Goal: Transaction & Acquisition: Download file/media

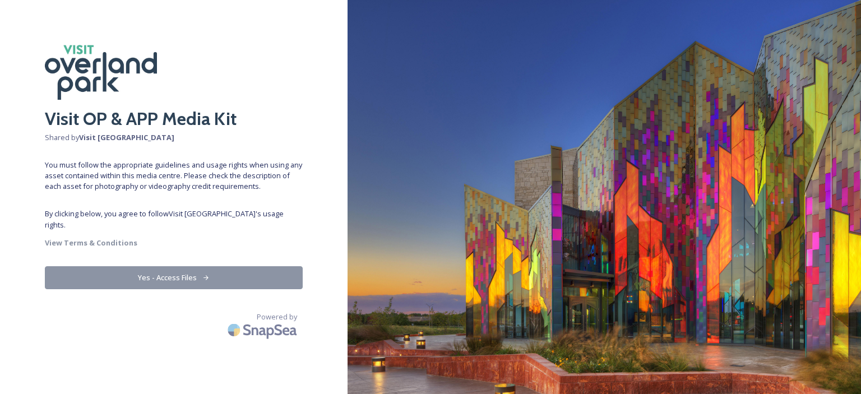
click at [185, 266] on button "Yes - Access Files" at bounding box center [174, 277] width 258 height 23
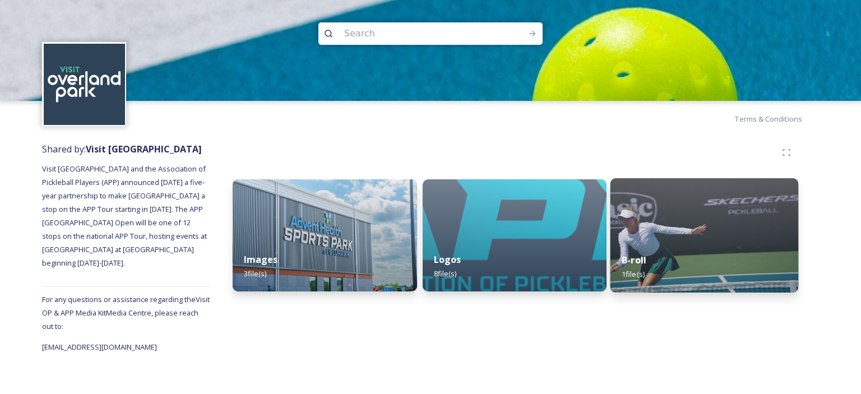
click at [637, 210] on img at bounding box center [705, 235] width 188 height 114
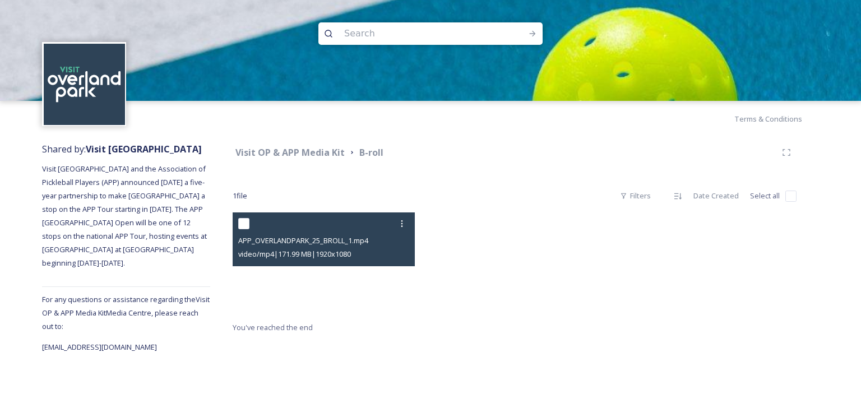
click at [331, 269] on video "APP_OVERLANDPARK_25_BROLL_1.mp4" at bounding box center [324, 264] width 182 height 103
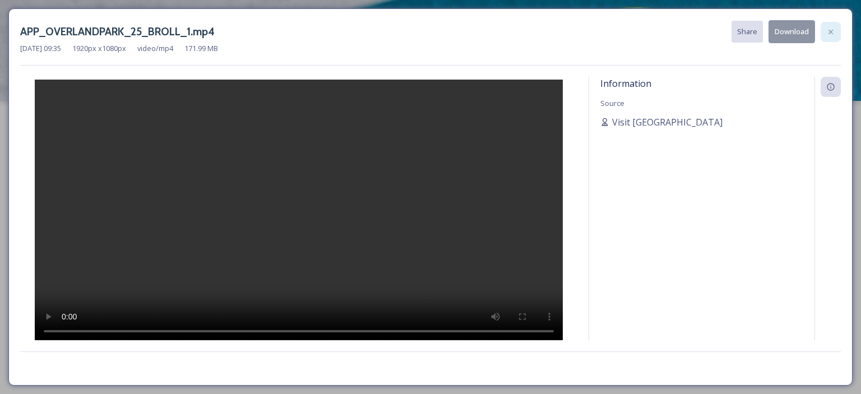
click at [836, 31] on div at bounding box center [831, 32] width 20 height 20
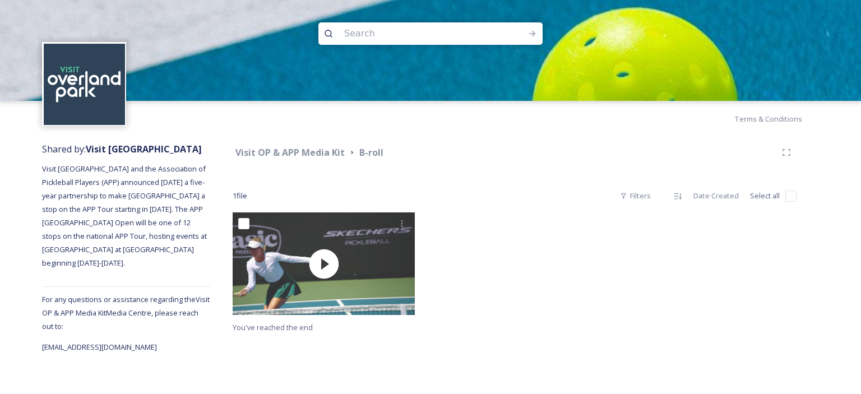
click at [142, 287] on hr at bounding box center [126, 287] width 168 height 1
click at [136, 221] on span "Visit [GEOGRAPHIC_DATA] and the Association of Pickleball Players (APP) announc…" at bounding box center [125, 216] width 167 height 104
